Goal: Task Accomplishment & Management: Complete application form

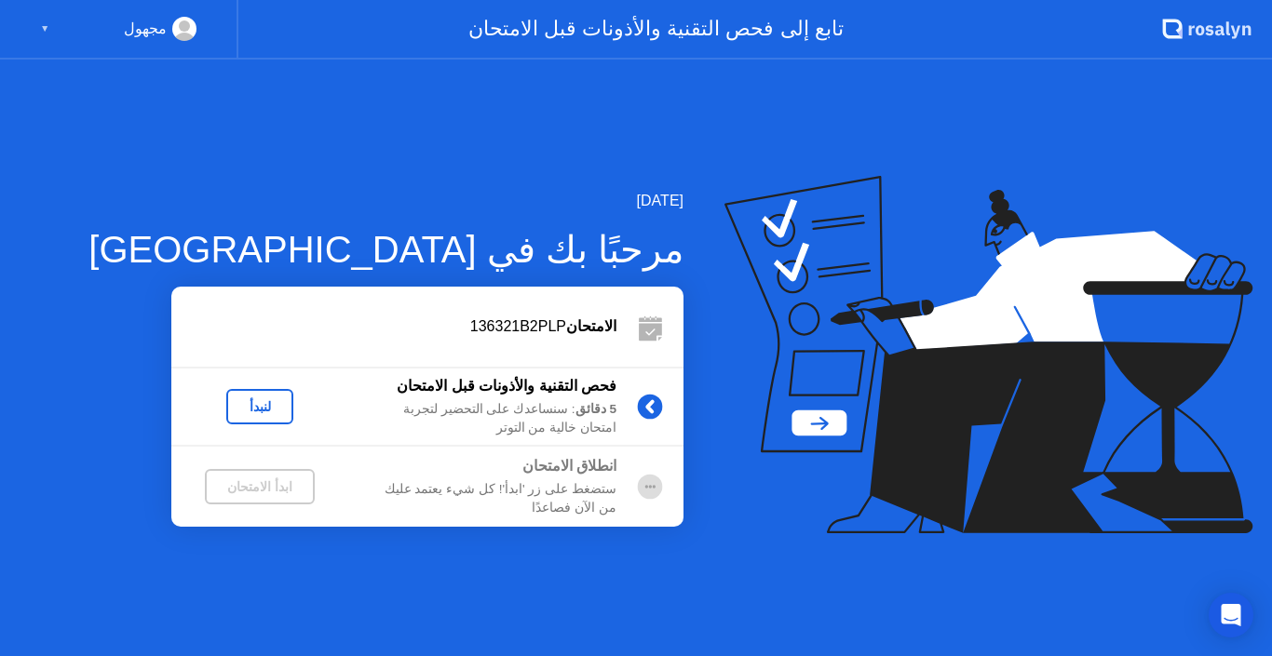
click at [270, 412] on div "لنبدأ" at bounding box center [260, 406] width 52 height 15
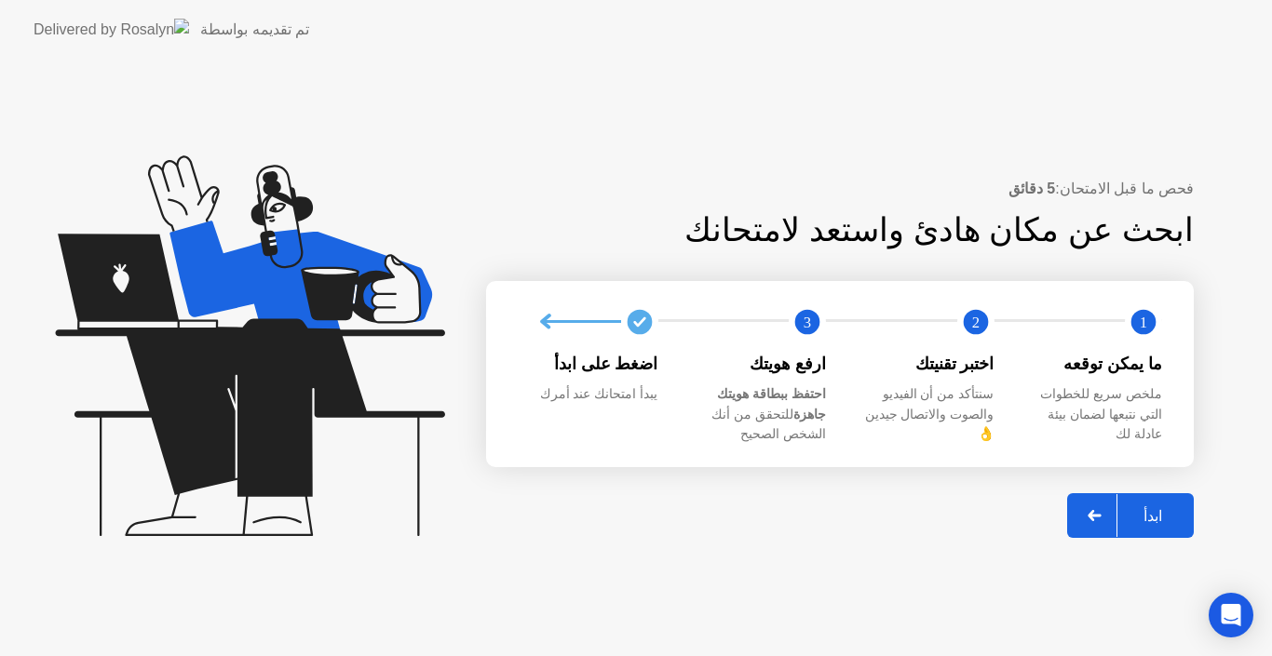
click at [1148, 507] on div "ابدأ" at bounding box center [1152, 516] width 71 height 18
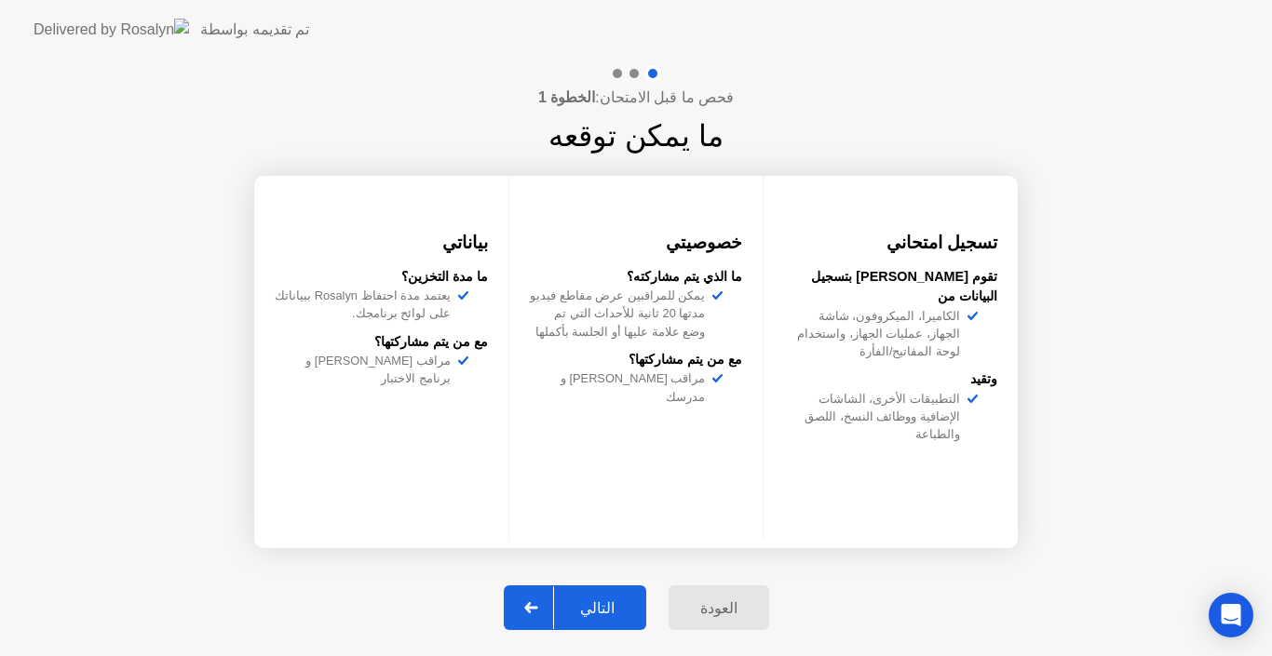
click at [636, 610] on div "التالي" at bounding box center [597, 609] width 87 height 18
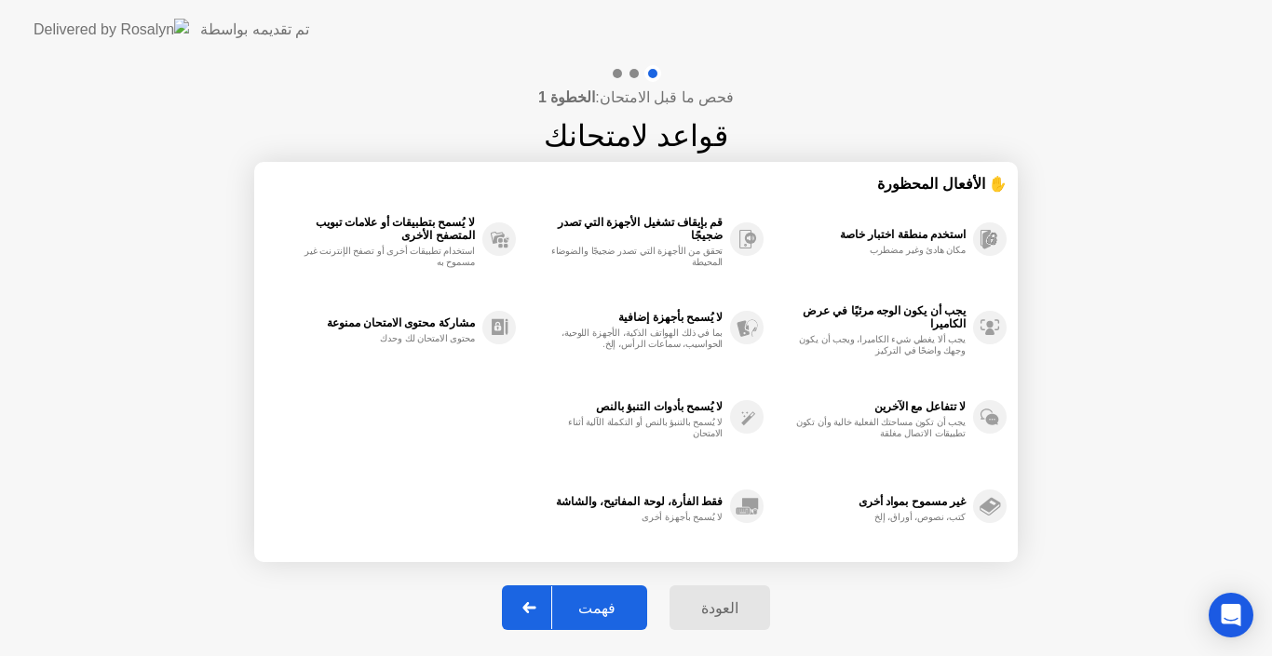
click at [624, 612] on div "فهمت" at bounding box center [596, 609] width 89 height 18
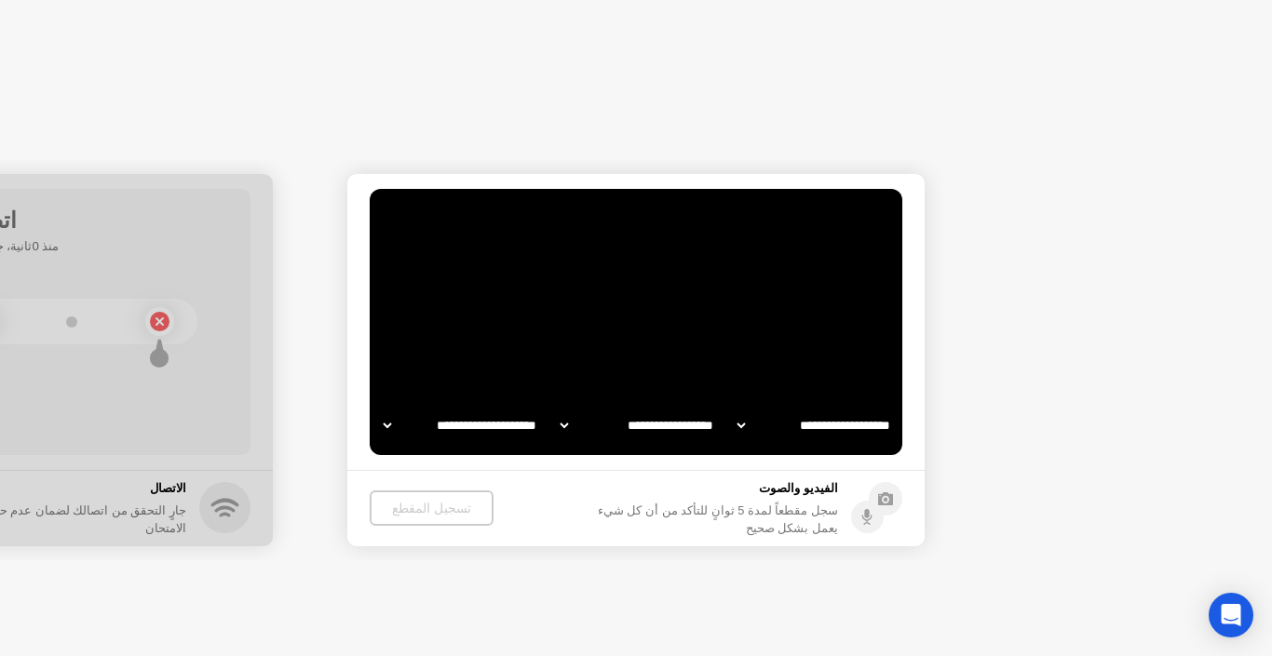
select select "**********"
select select "*******"
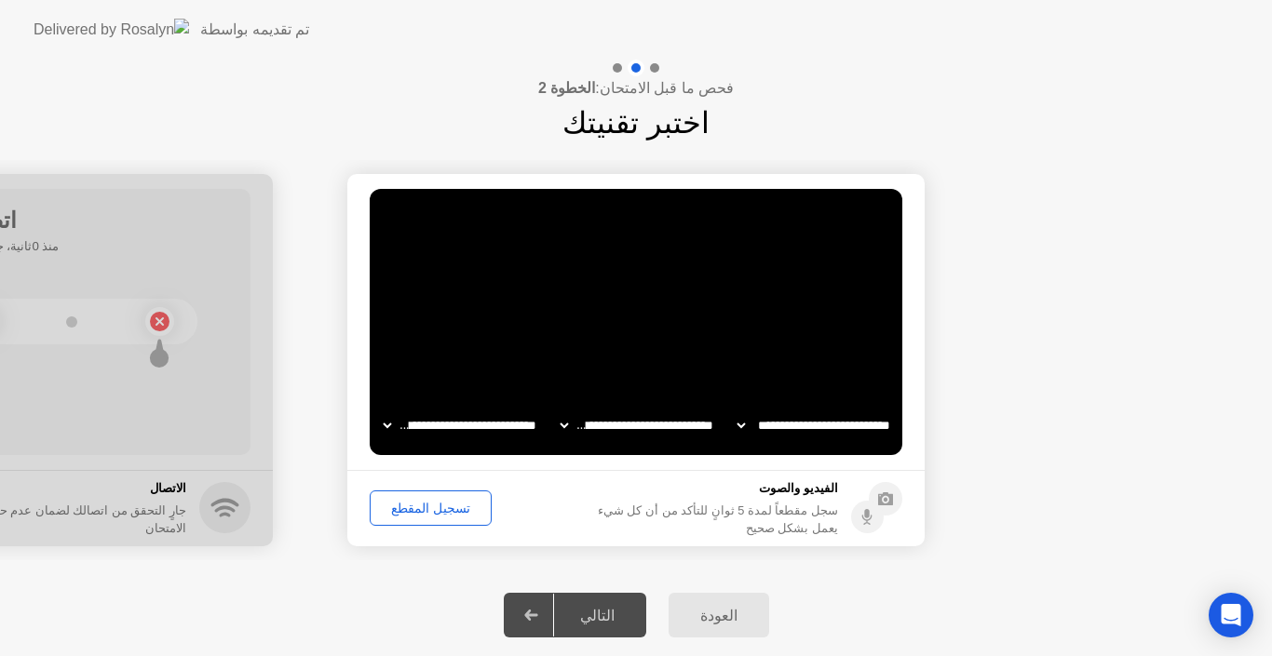
click at [416, 512] on div "تسجيل المقطع" at bounding box center [430, 508] width 109 height 15
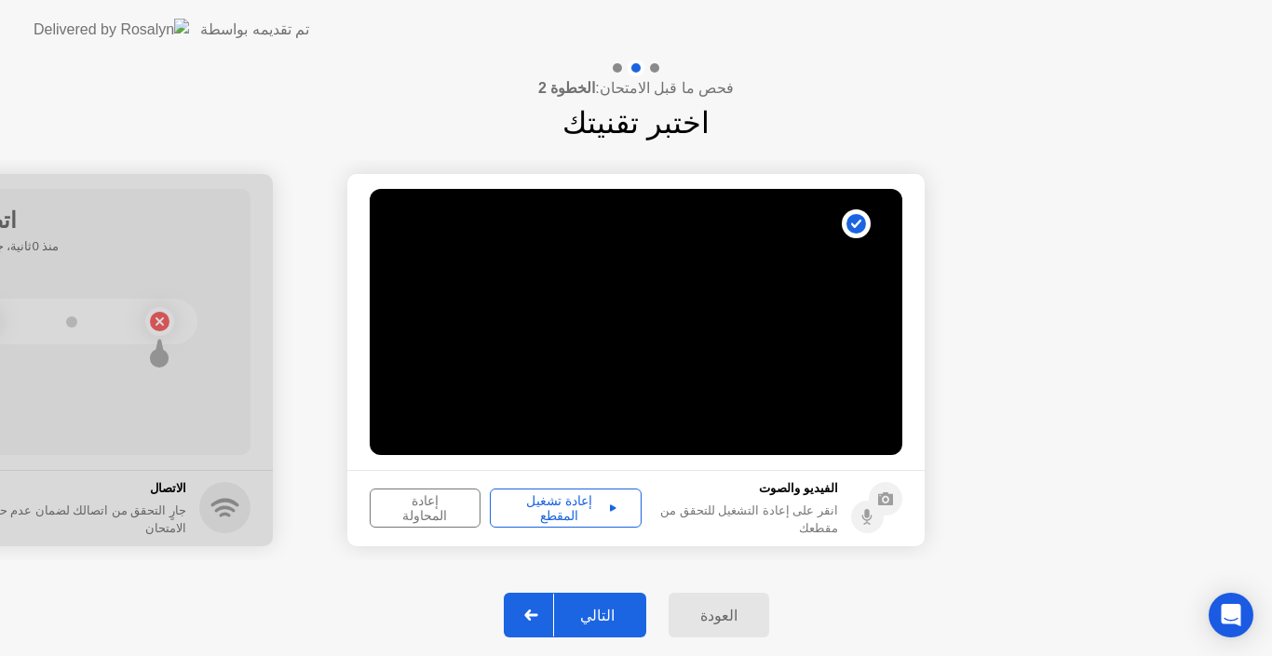
click at [601, 601] on button "التالي" at bounding box center [575, 615] width 142 height 45
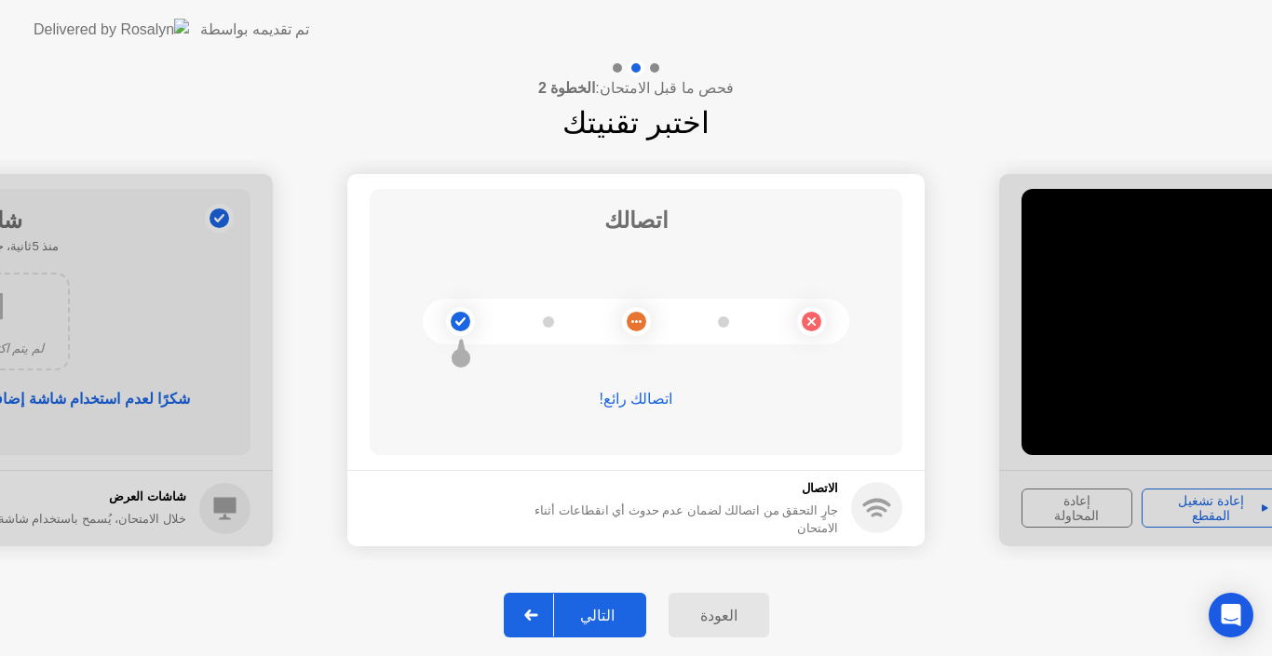
click at [585, 617] on div "التالي" at bounding box center [597, 616] width 87 height 18
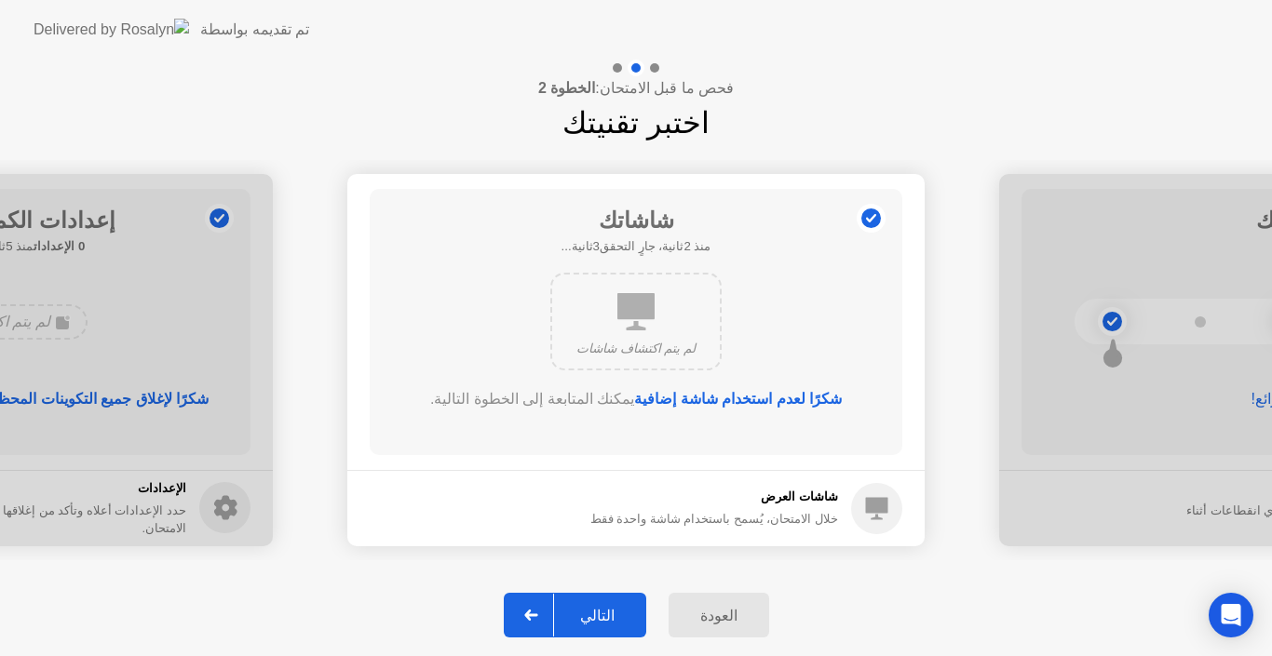
click at [607, 625] on div "التالي" at bounding box center [597, 616] width 87 height 18
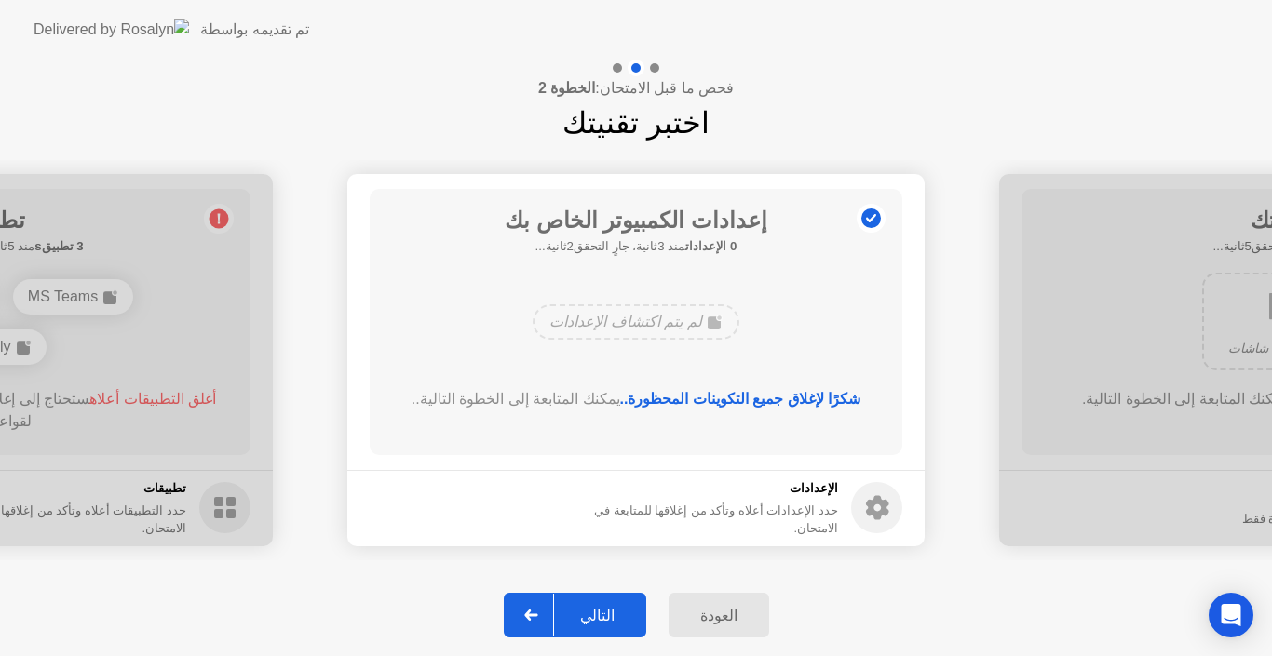
click at [603, 615] on div "التالي" at bounding box center [597, 616] width 87 height 18
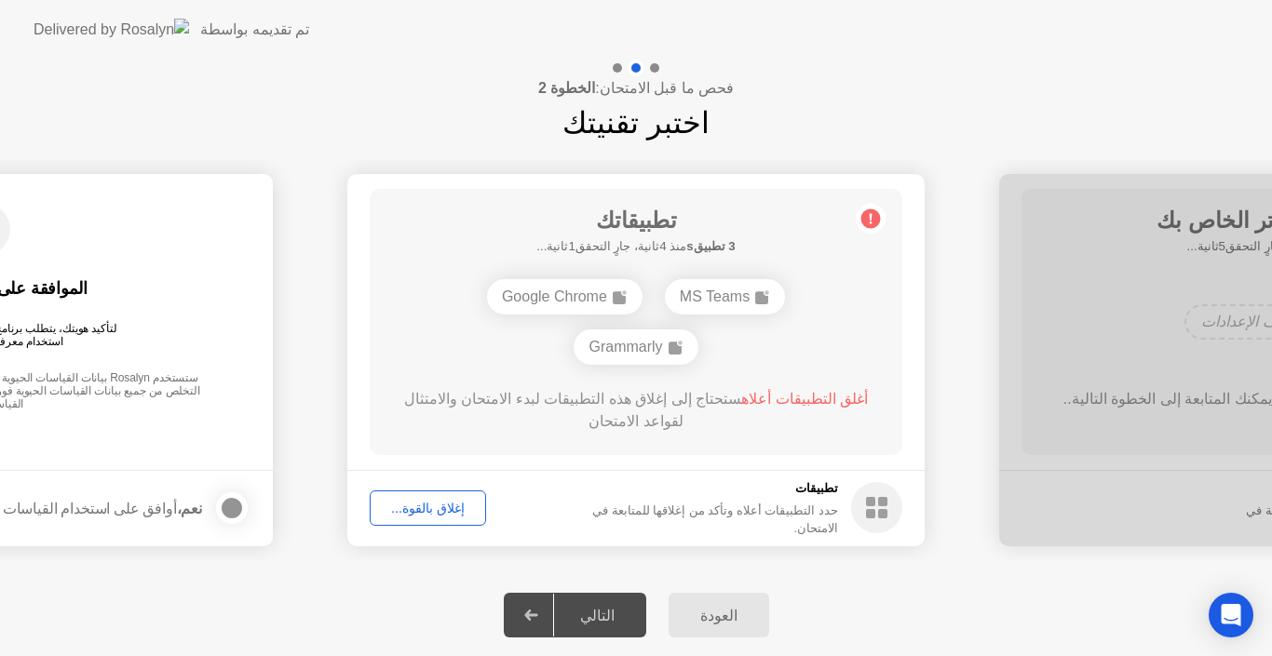
click at [448, 516] on div "إغلاق بالقوة..." at bounding box center [427, 508] width 103 height 15
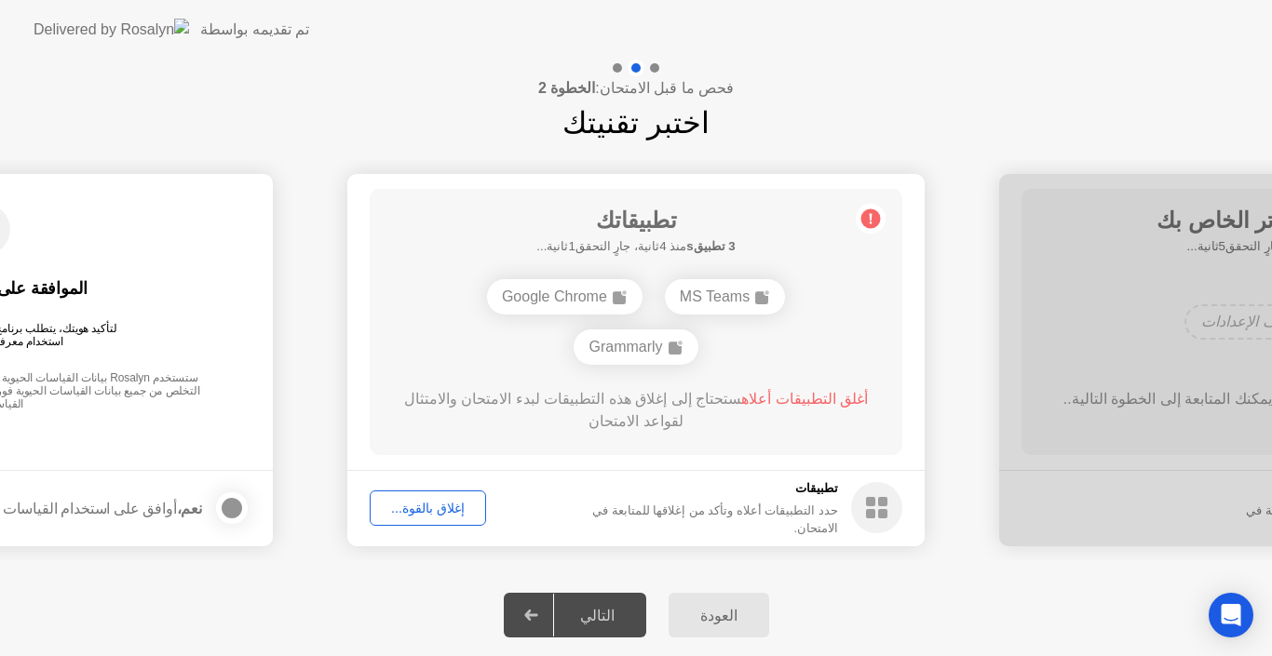
click at [614, 619] on div "التالي" at bounding box center [597, 616] width 87 height 18
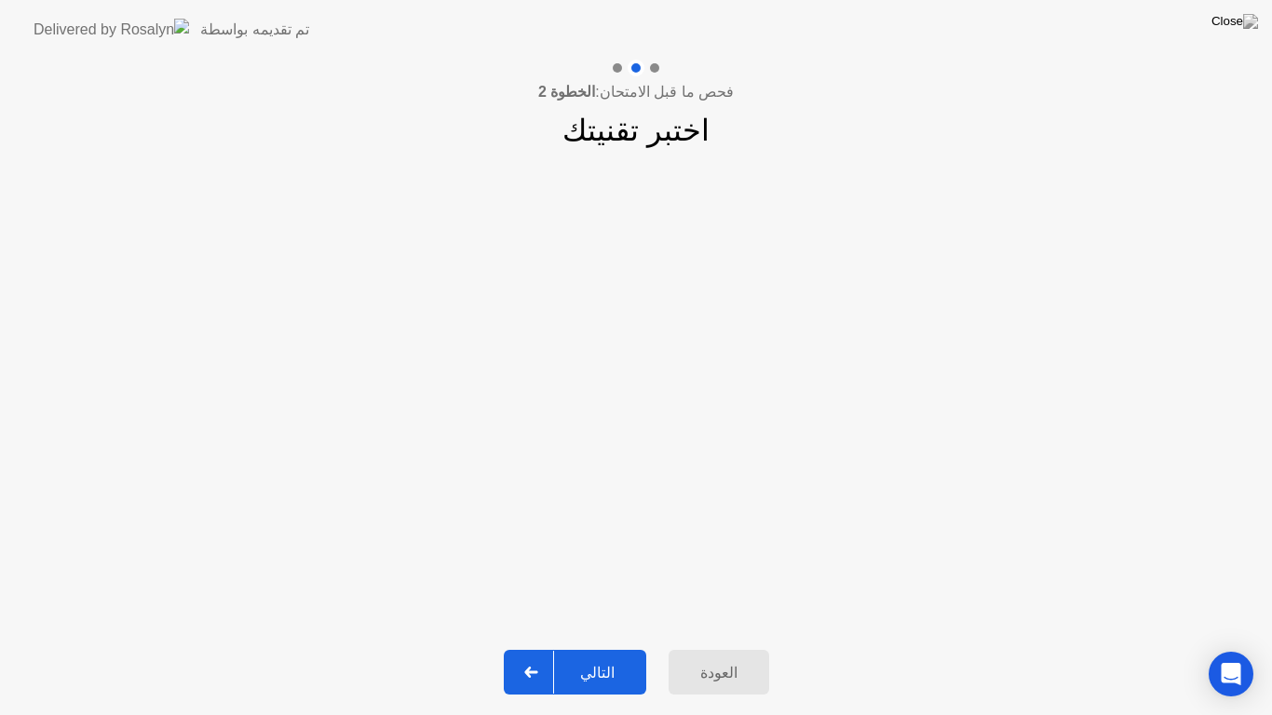
click at [608, 655] on div "التالي" at bounding box center [597, 673] width 87 height 18
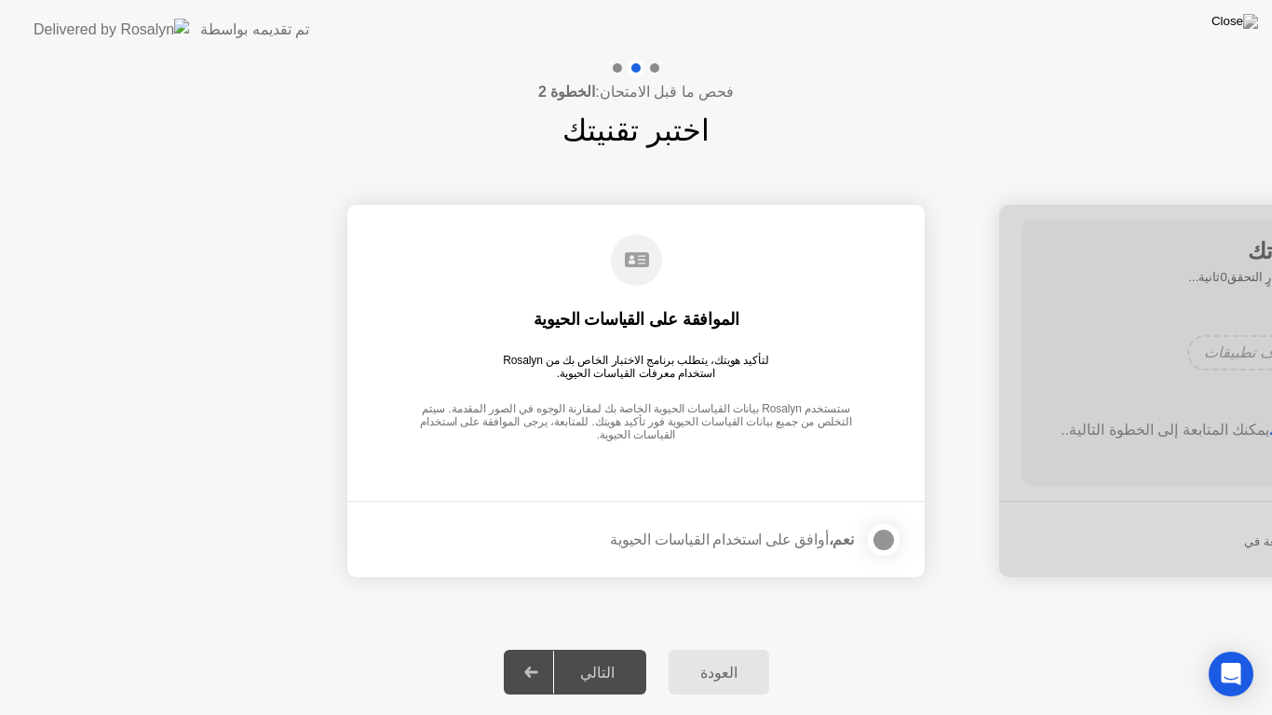
click at [887, 546] on div at bounding box center [883, 540] width 22 height 22
click at [615, 655] on div "التالي" at bounding box center [597, 673] width 87 height 18
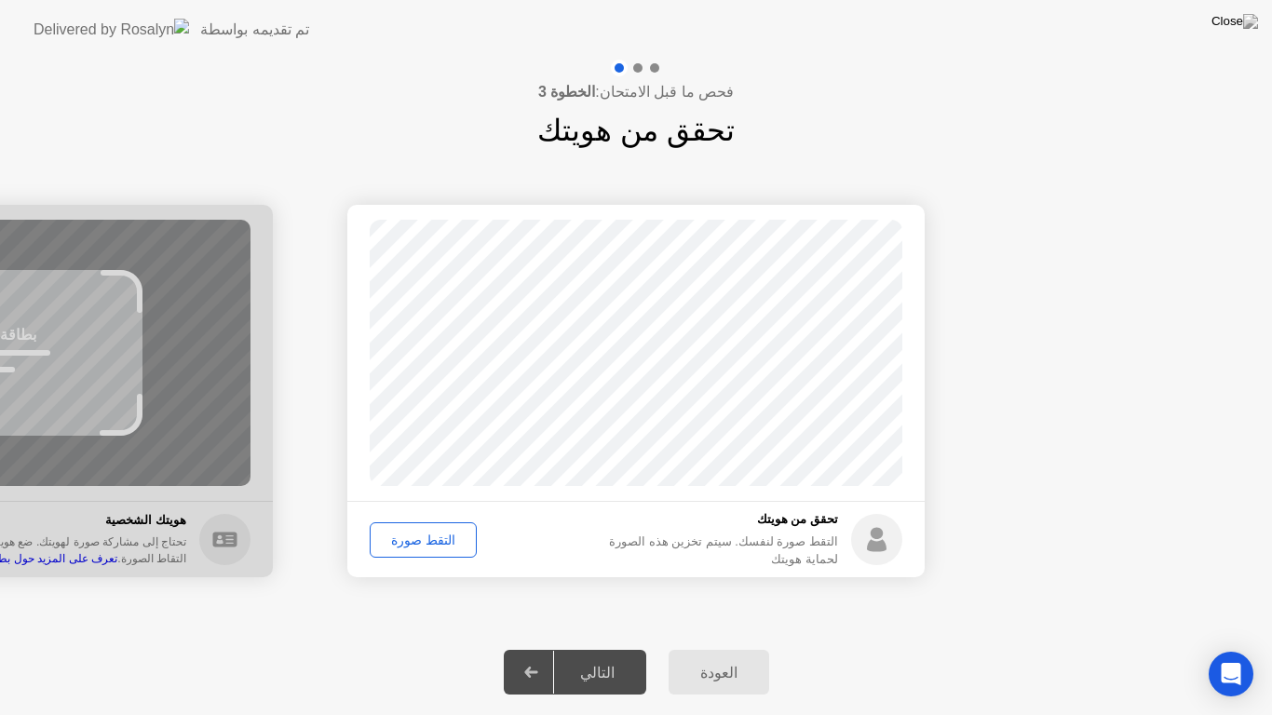
click at [437, 535] on div "التقط صورة" at bounding box center [423, 540] width 94 height 15
click at [592, 655] on button "التالي" at bounding box center [575, 672] width 142 height 45
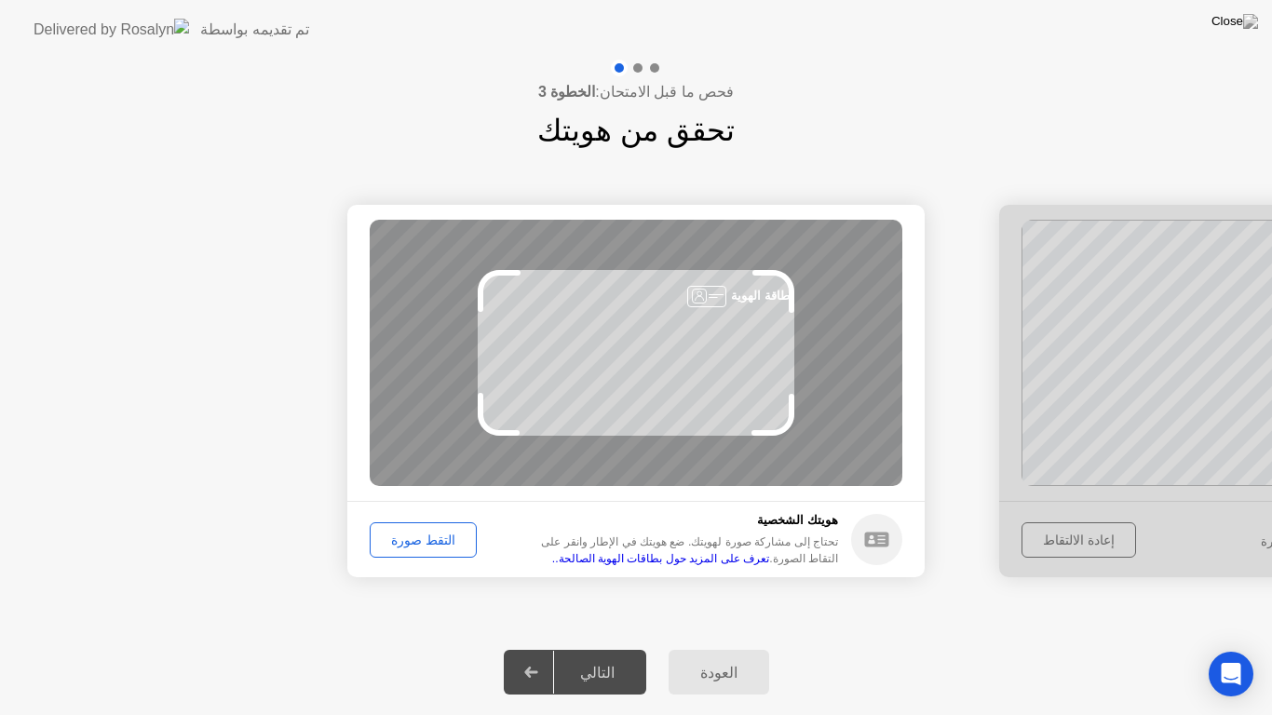
click at [420, 525] on button "التقط صورة" at bounding box center [423, 539] width 107 height 35
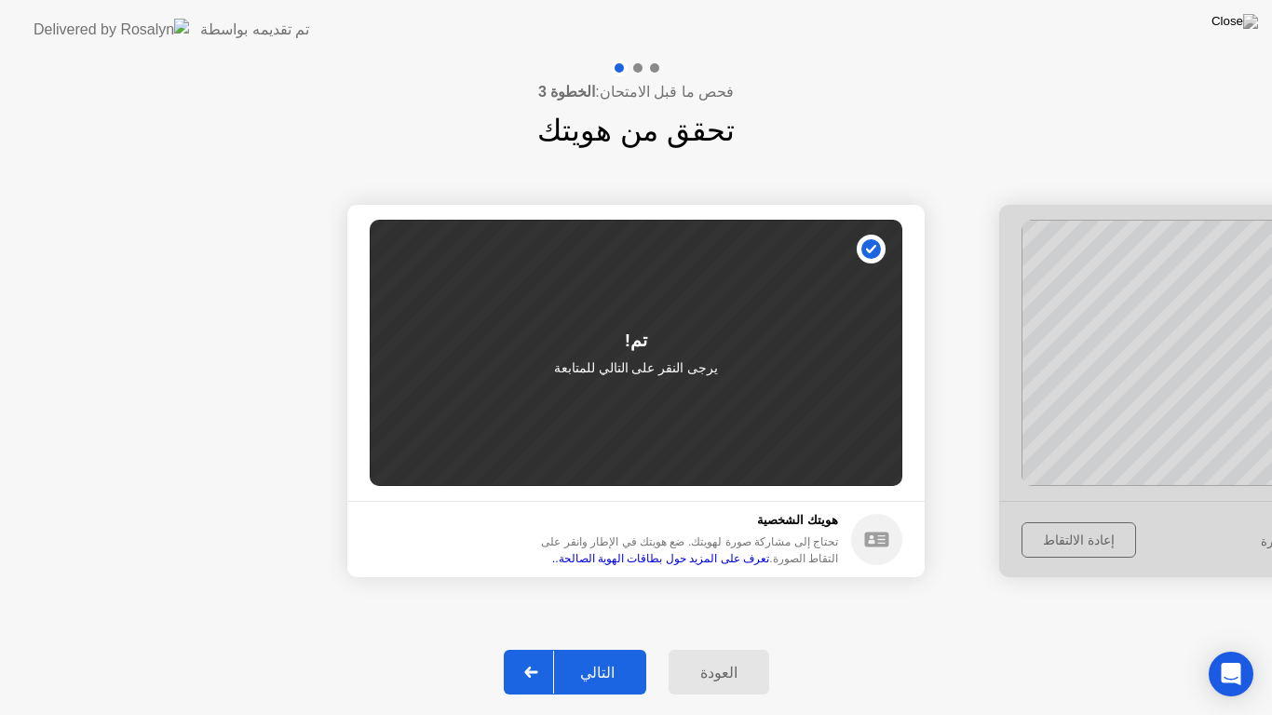
click at [601, 655] on div "التالي" at bounding box center [597, 673] width 87 height 18
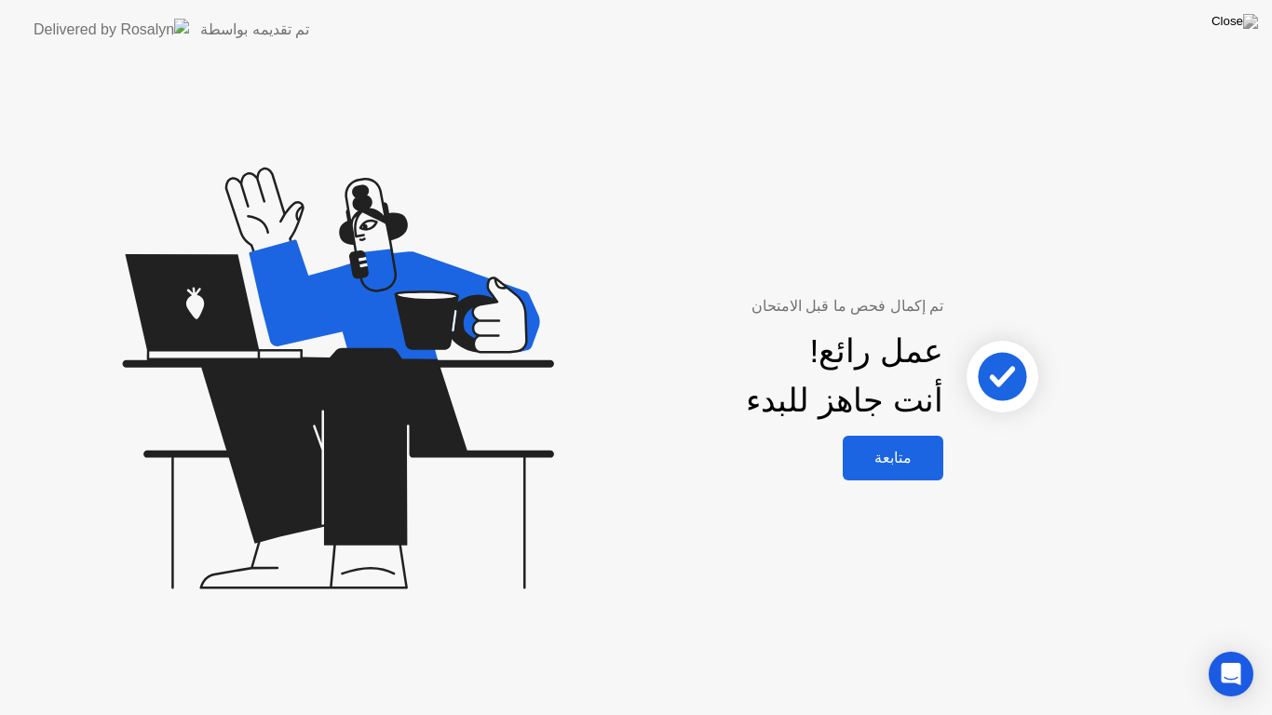
click at [901, 464] on div "متابعة" at bounding box center [892, 458] width 89 height 18
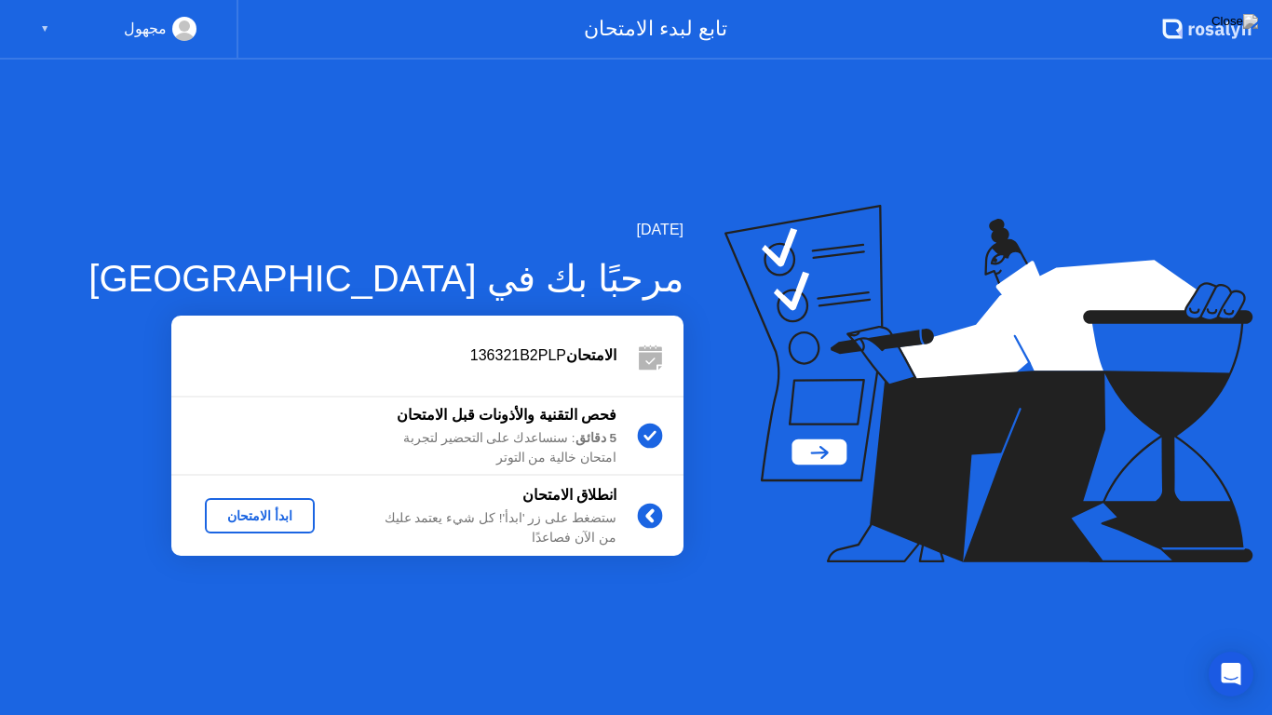
click at [277, 520] on div "ابدأ الامتحان" at bounding box center [259, 515] width 95 height 15
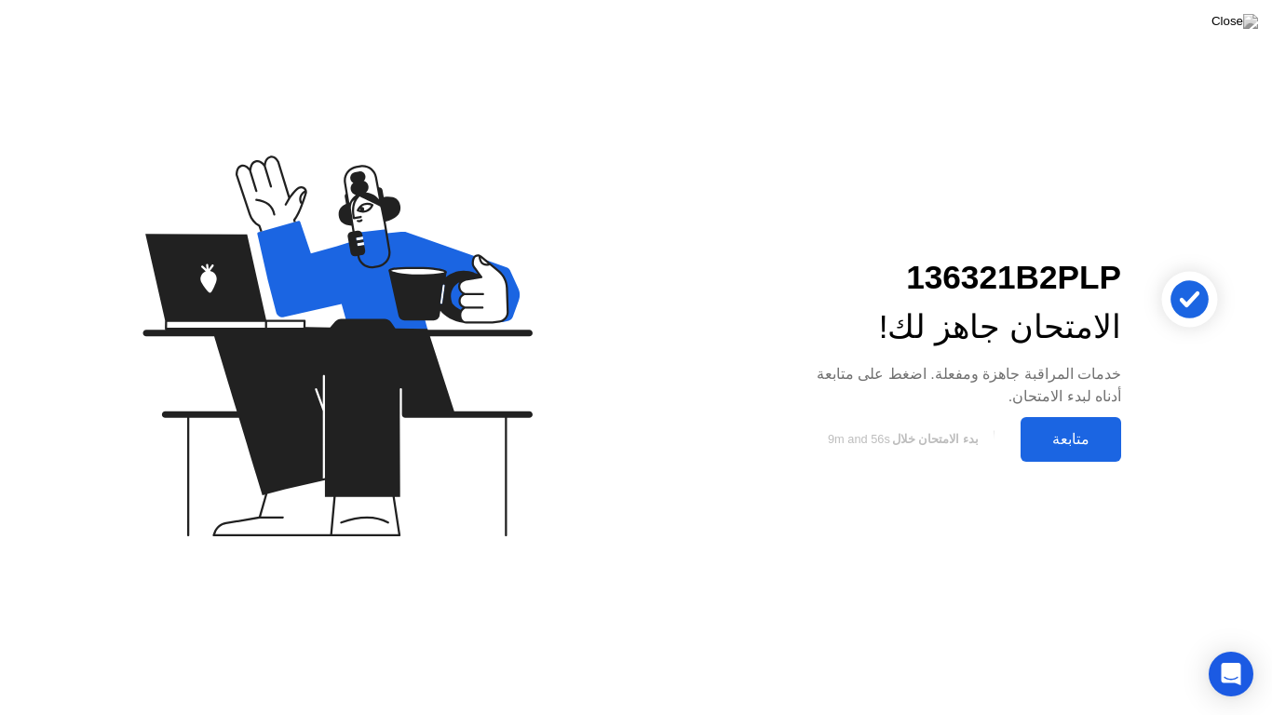
click at [1075, 438] on div "متابعة" at bounding box center [1070, 439] width 89 height 18
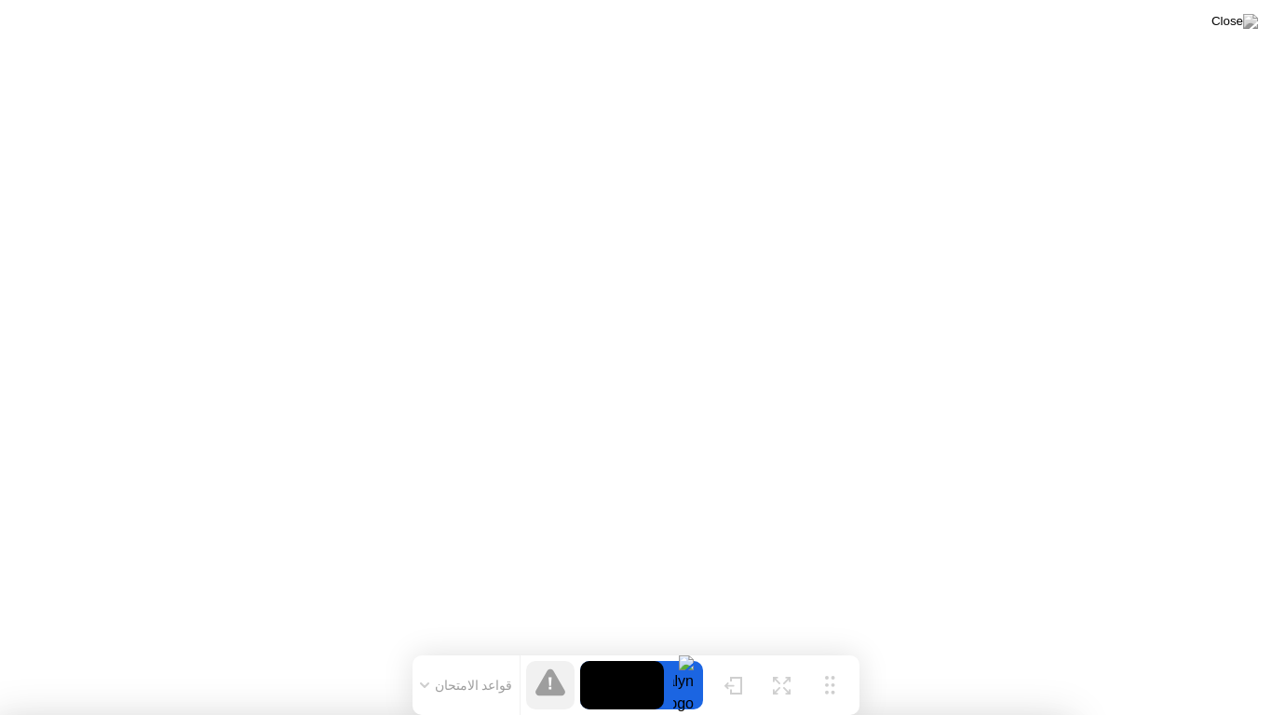
click at [1024, 655] on div at bounding box center [636, 715] width 1272 height 0
click at [713, 655] on div at bounding box center [636, 715] width 1272 height 0
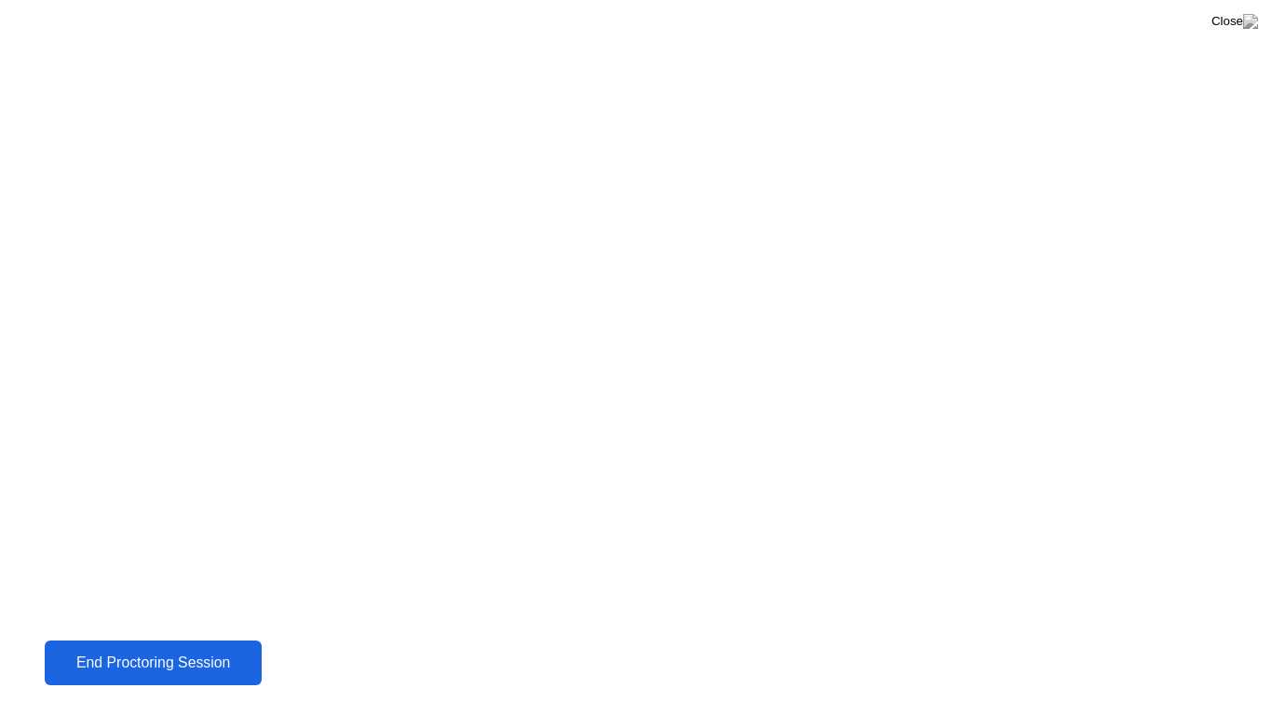
click at [203, 655] on div "End Proctoring Session" at bounding box center [153, 663] width 208 height 17
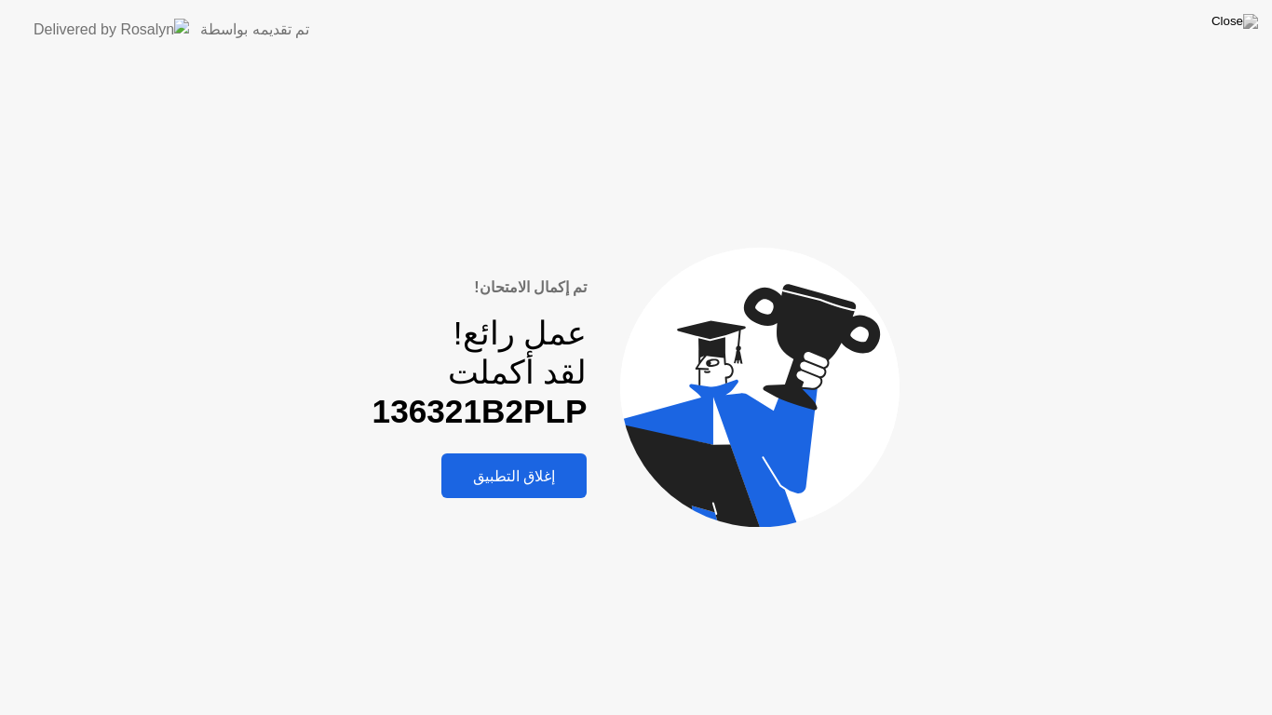
click at [556, 473] on div "إغلاق التطبيق" at bounding box center [514, 476] width 134 height 18
